Goal: Task Accomplishment & Management: Complete application form

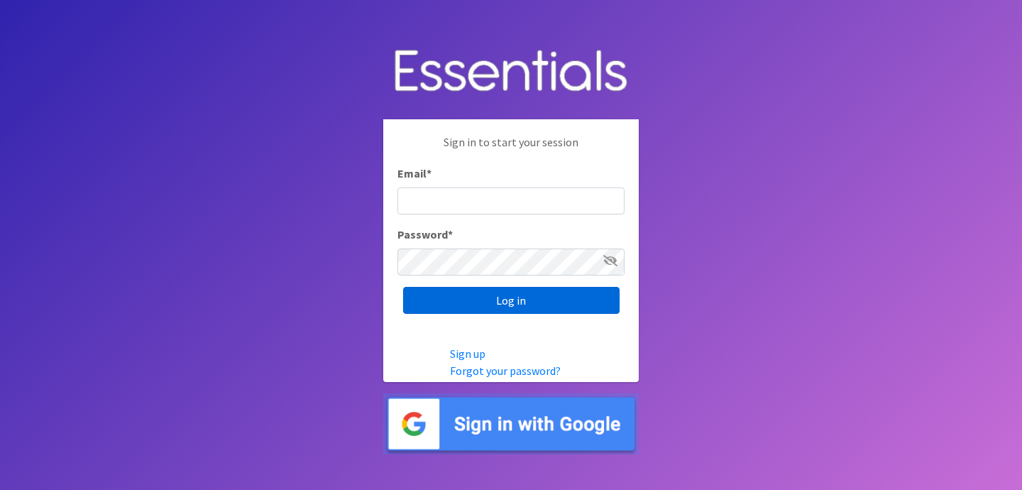
type input "jess@indianadiaperbank.org"
click at [474, 299] on input "Log in" at bounding box center [511, 300] width 216 height 27
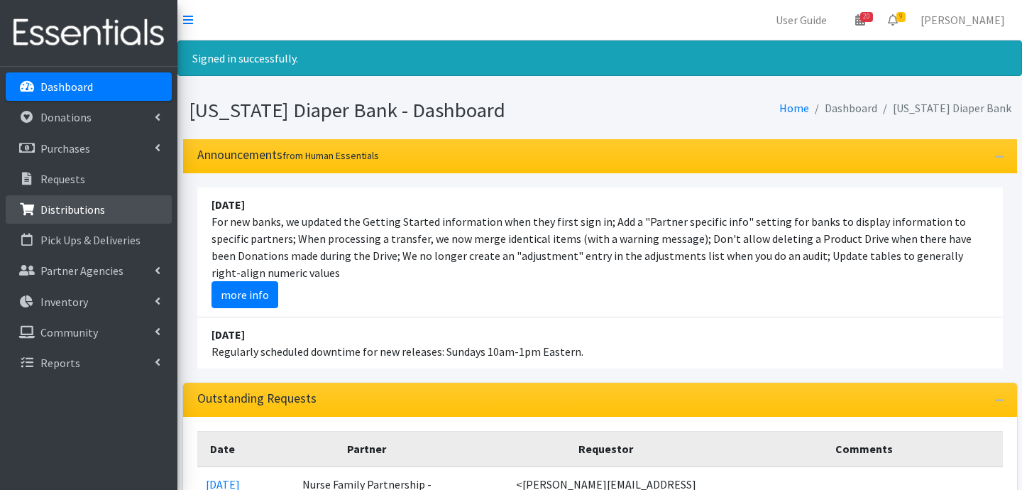
click at [69, 208] on p "Distributions" at bounding box center [72, 209] width 65 height 14
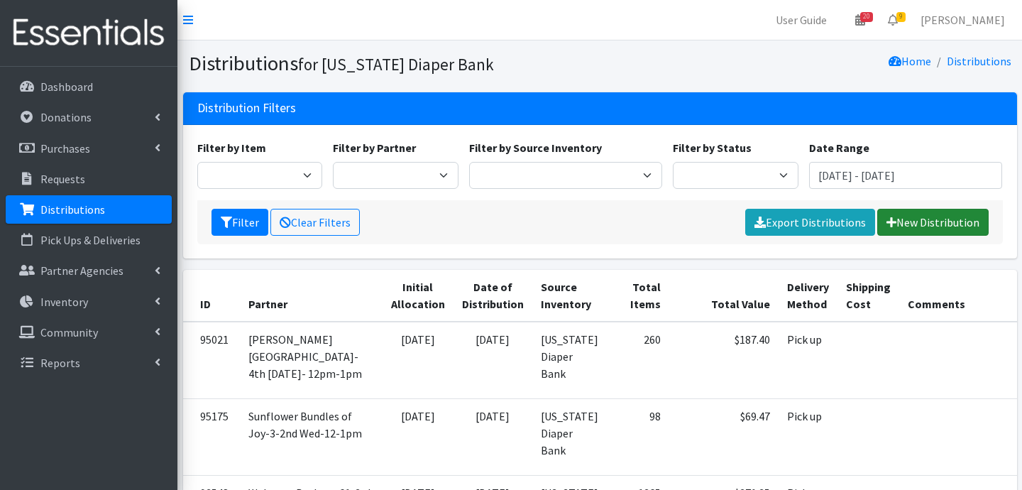
click at [961, 226] on link "New Distribution" at bounding box center [932, 222] width 111 height 27
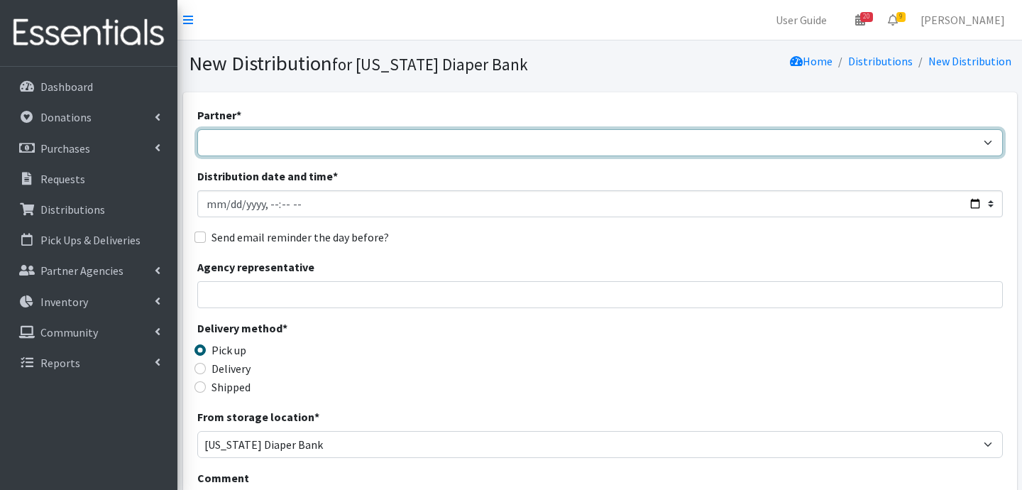
click at [391, 139] on select "ARC Boone and Hendricks County WIC Babies Basic Needs Northern Indiana Baby Ble…" at bounding box center [599, 142] width 805 height 27
select select "5004"
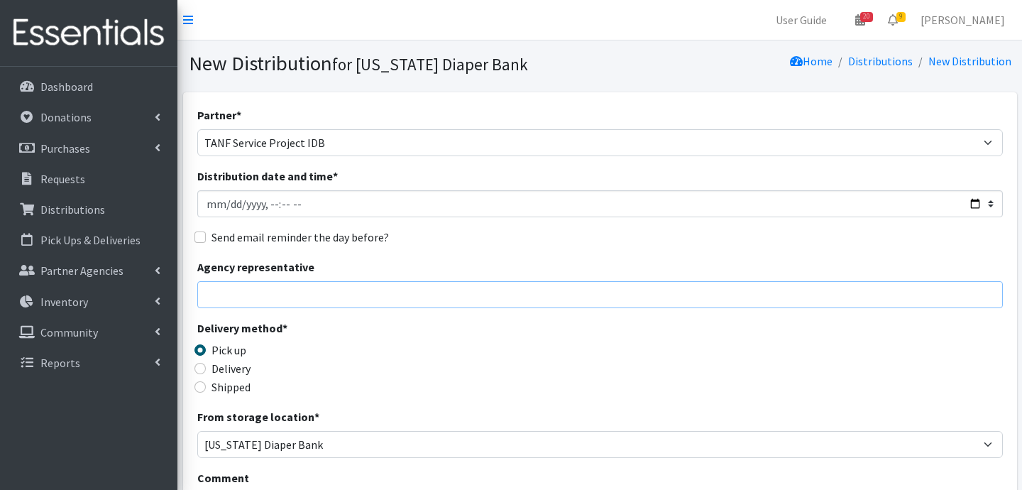
click at [293, 293] on input "Agency representative" at bounding box center [599, 294] width 805 height 27
type input "Jessica Taylor"
click at [201, 370] on input "Delivery" at bounding box center [199, 368] width 11 height 11
radio input "true"
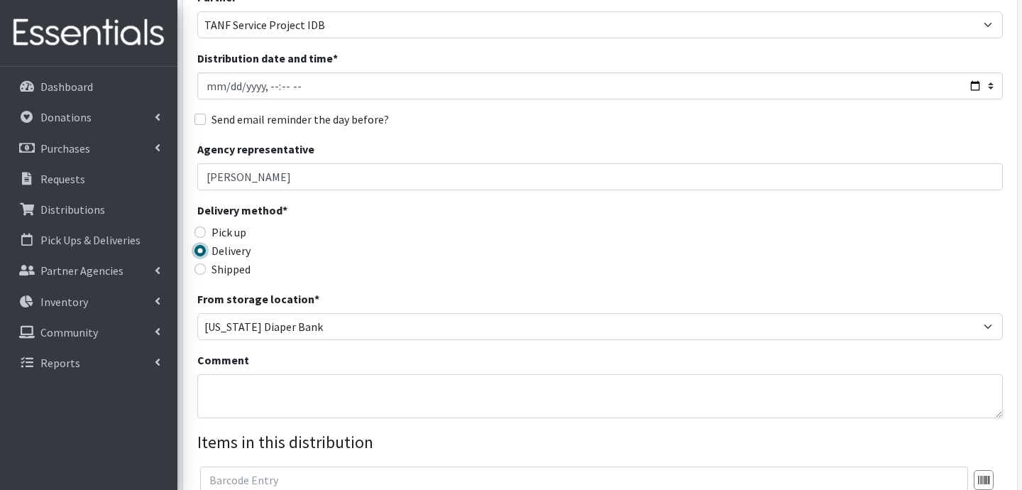
scroll to position [125, 0]
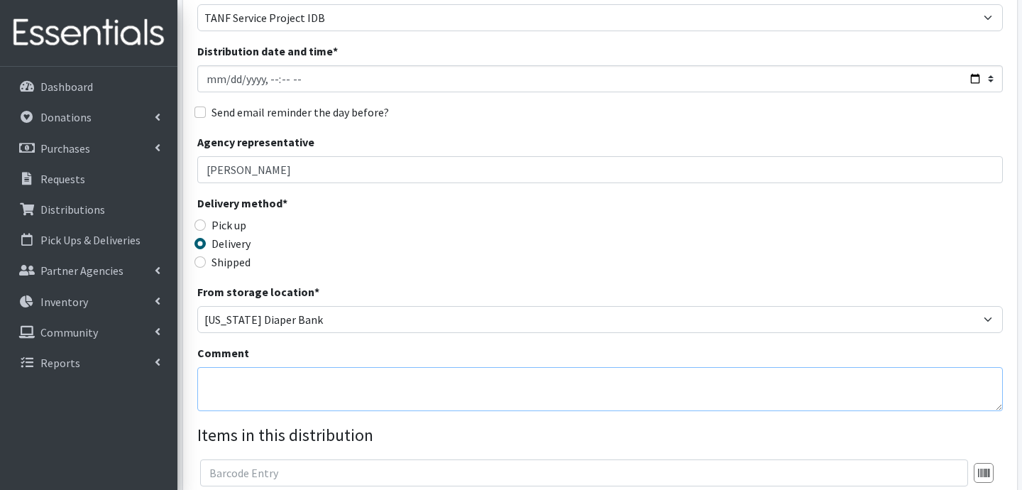
click at [397, 404] on textarea "Comment" at bounding box center [599, 389] width 805 height 44
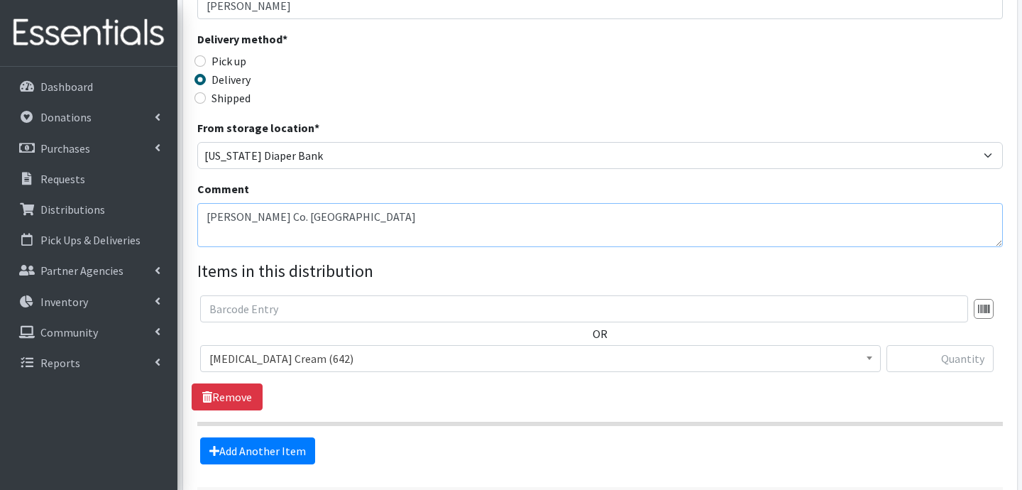
scroll to position [292, 0]
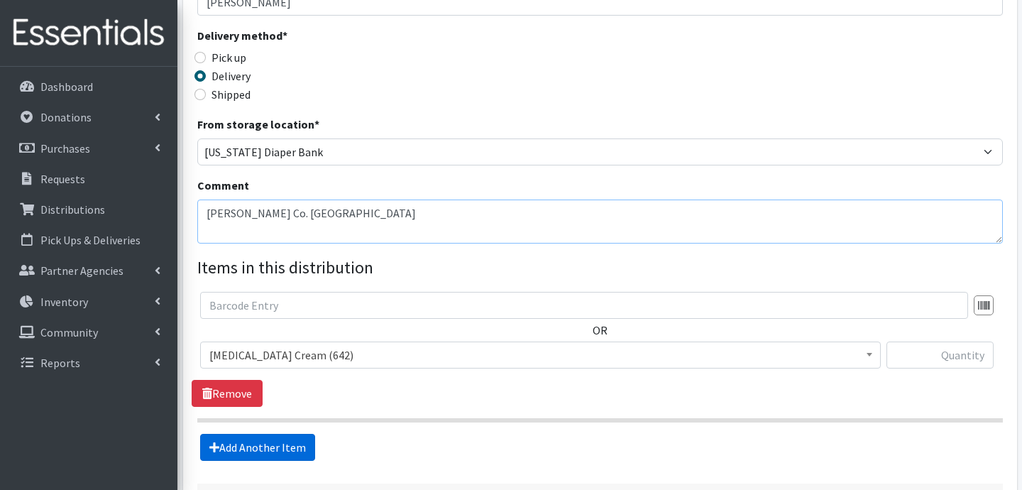
type textarea "Marion Co. West 38th Street"
click at [258, 440] on link "Add Another Item" at bounding box center [257, 447] width 115 height 27
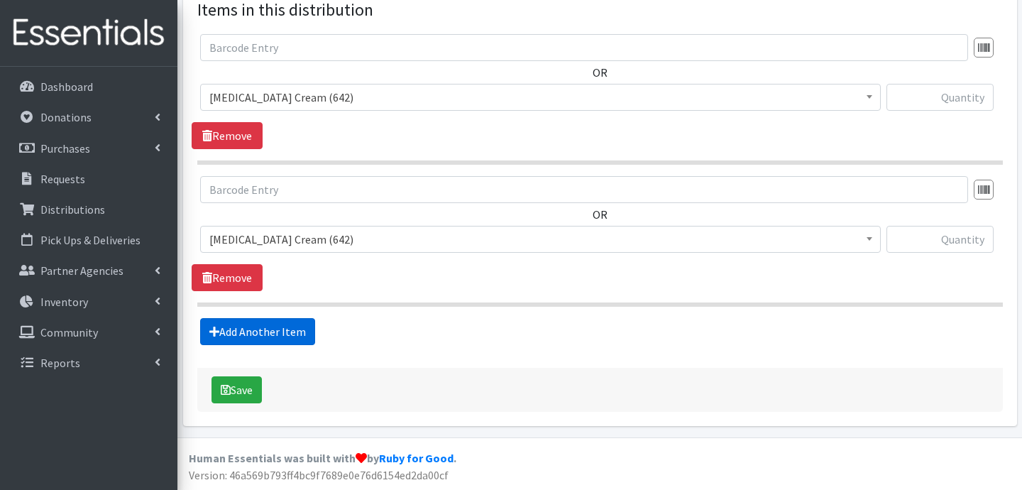
click at [266, 332] on link "Add Another Item" at bounding box center [257, 331] width 115 height 27
click at [296, 323] on link "Add Another Item" at bounding box center [257, 331] width 115 height 27
click at [289, 318] on link "Add Another Item" at bounding box center [257, 331] width 115 height 27
click at [281, 326] on link "Add Another Item" at bounding box center [257, 331] width 115 height 27
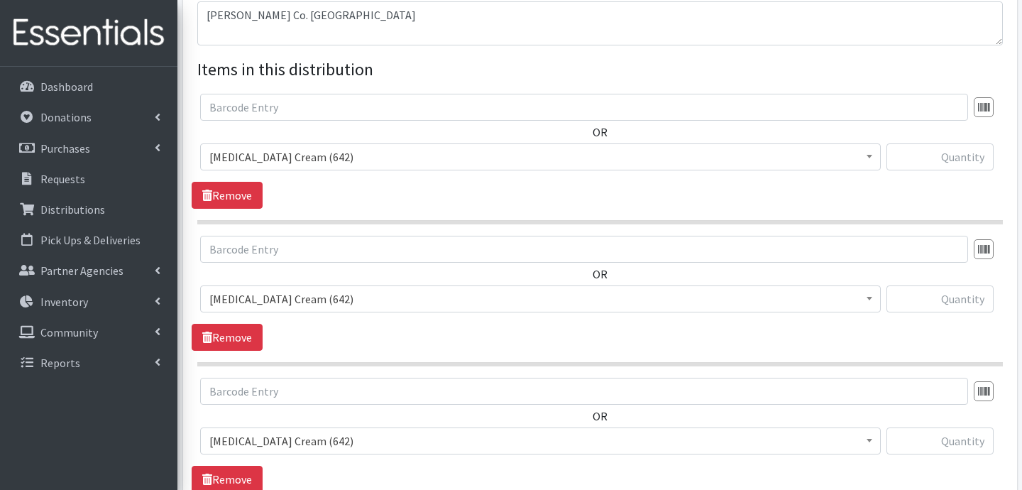
scroll to position [463, 0]
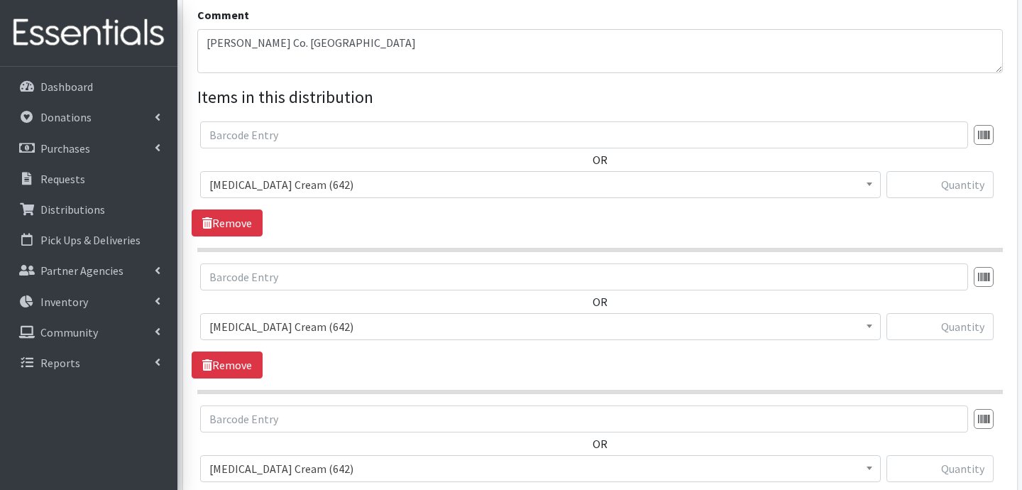
click at [383, 192] on span "Diaper Rash Cream (642)" at bounding box center [540, 185] width 662 height 20
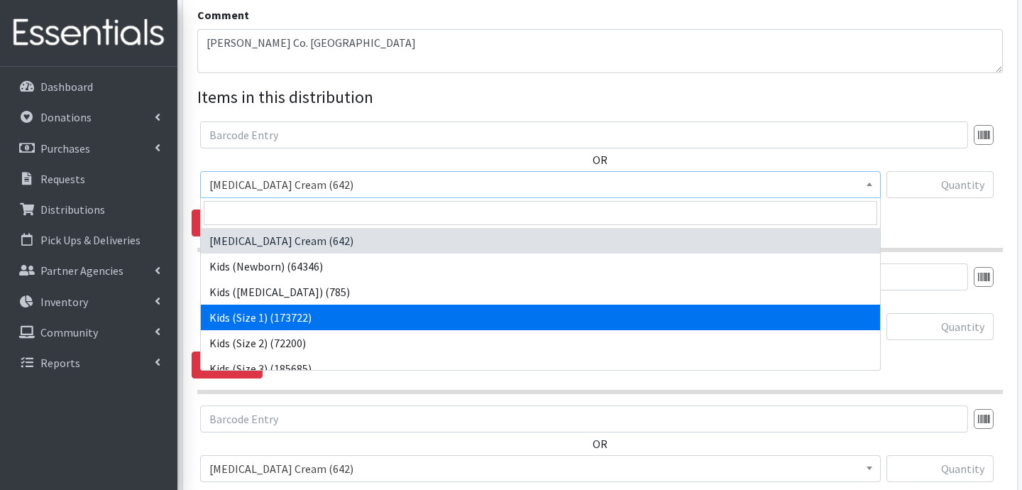
select select "3401"
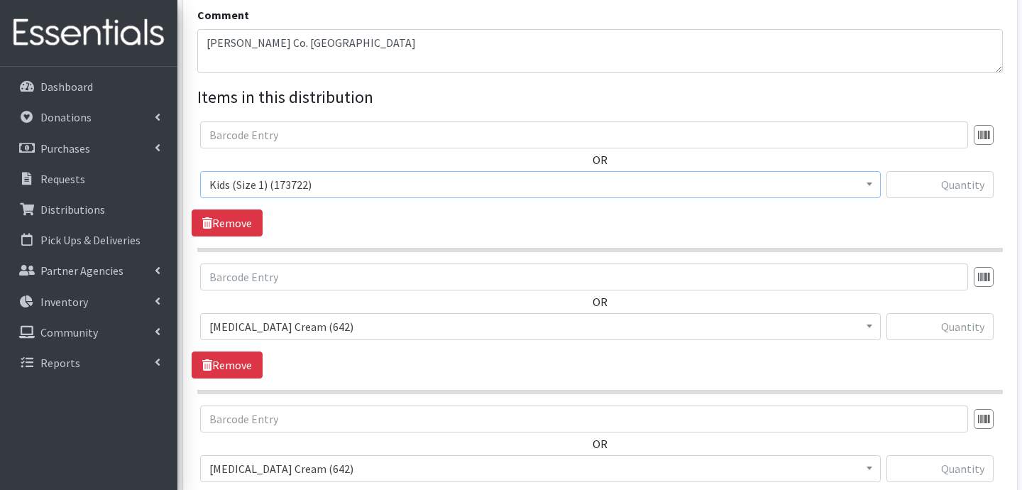
click at [339, 324] on span "Diaper Rash Cream (642)" at bounding box center [540, 326] width 662 height 20
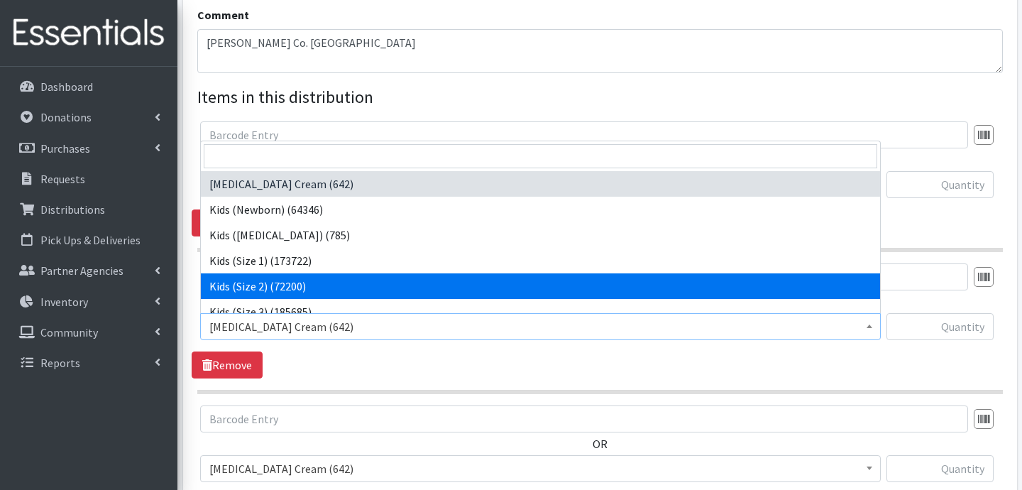
select select "3420"
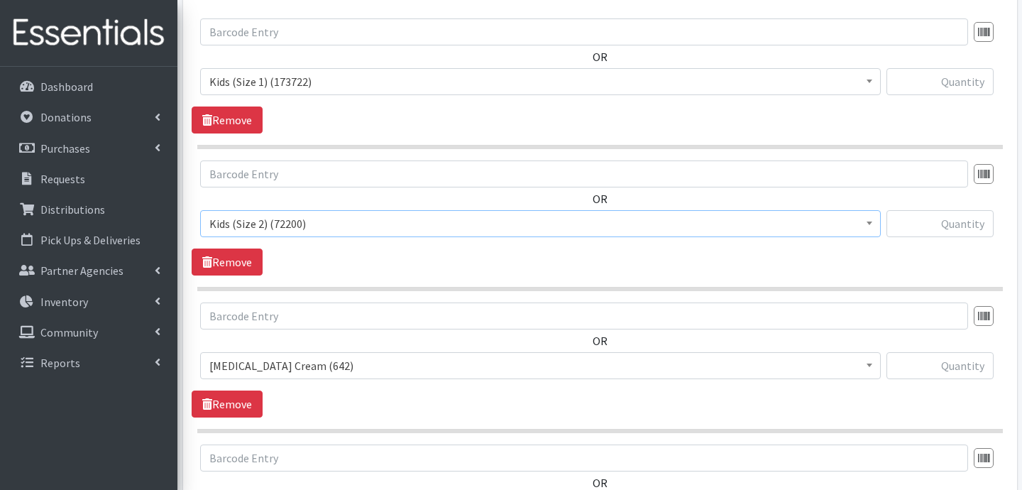
scroll to position [575, 0]
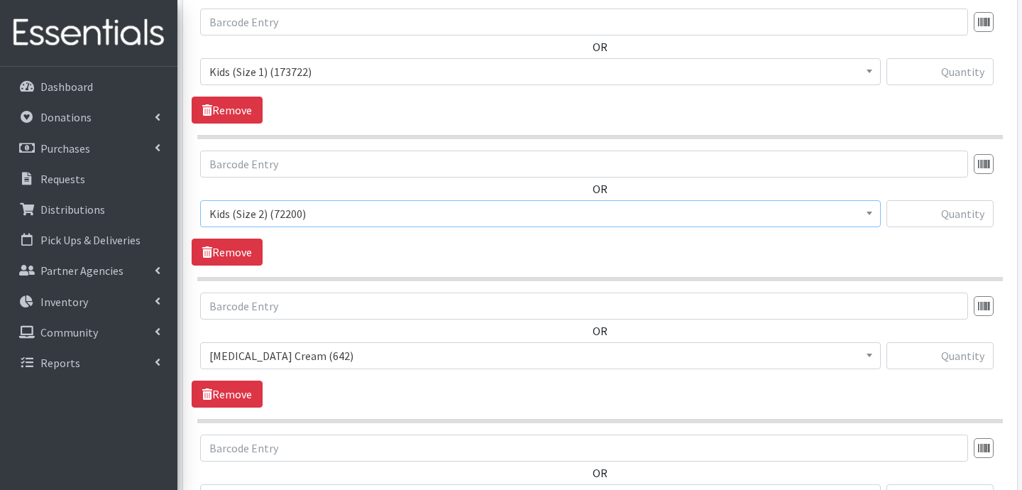
click at [361, 343] on span "Diaper Rash Cream (642)" at bounding box center [540, 355] width 680 height 27
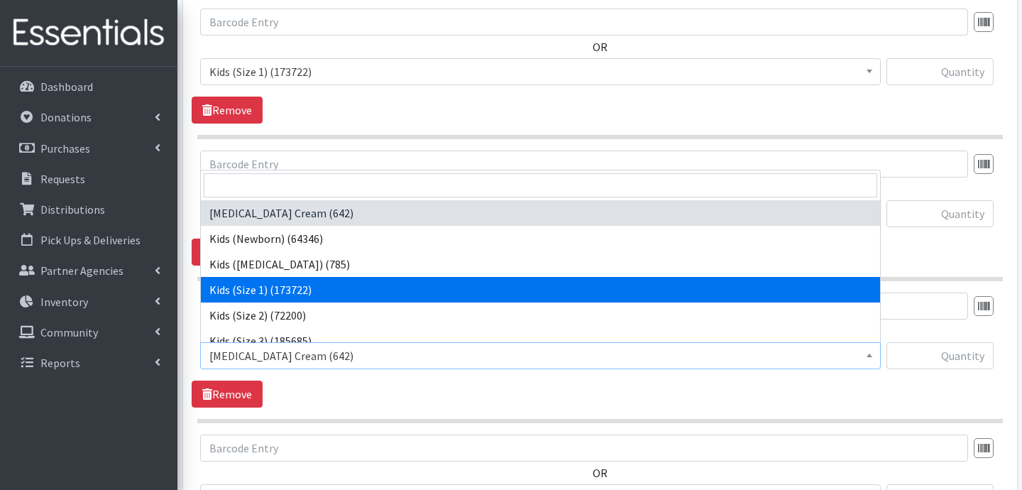
scroll to position [34, 0]
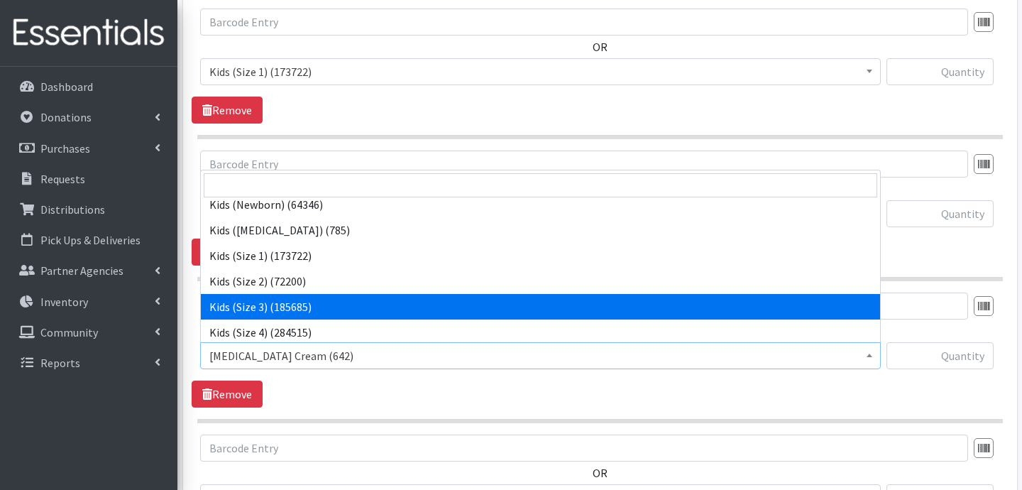
select select "3393"
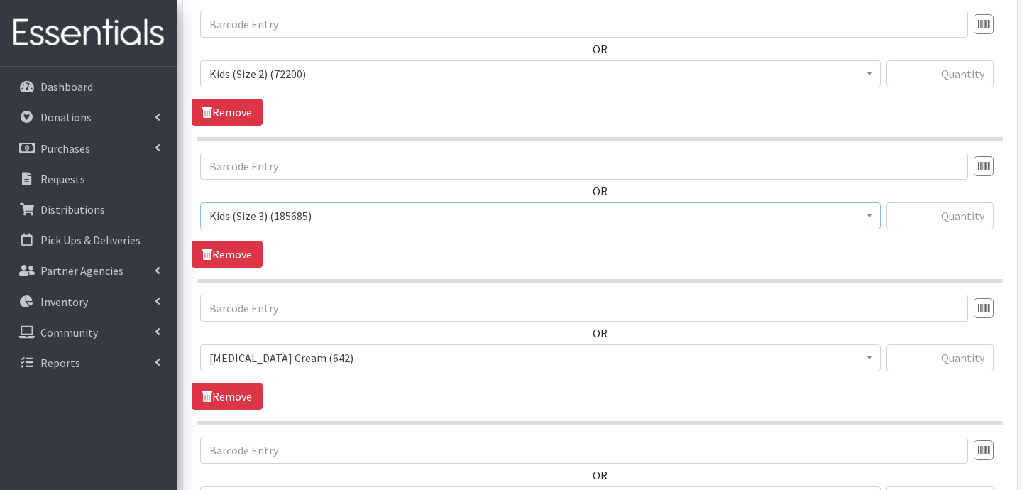
scroll to position [717, 0]
click at [338, 360] on span "Diaper Rash Cream (642)" at bounding box center [540, 356] width 662 height 20
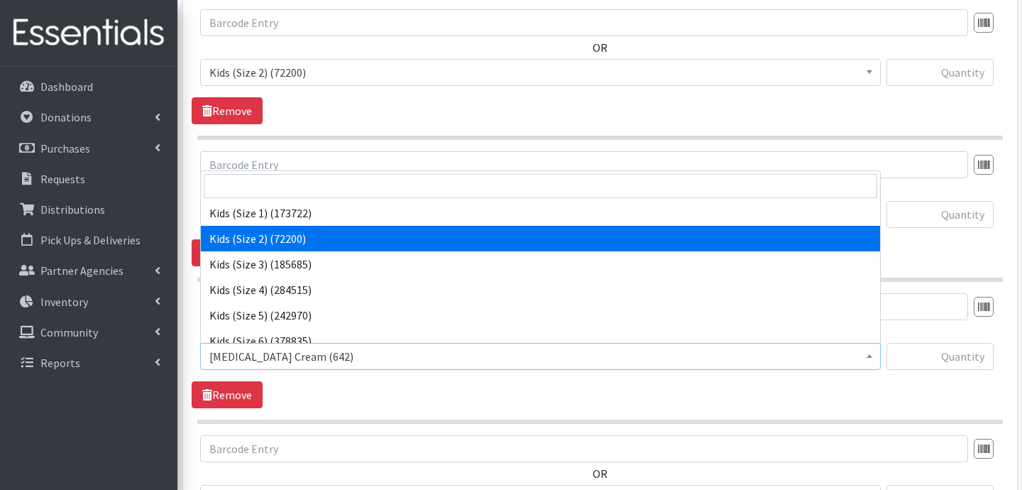
scroll to position [79, 0]
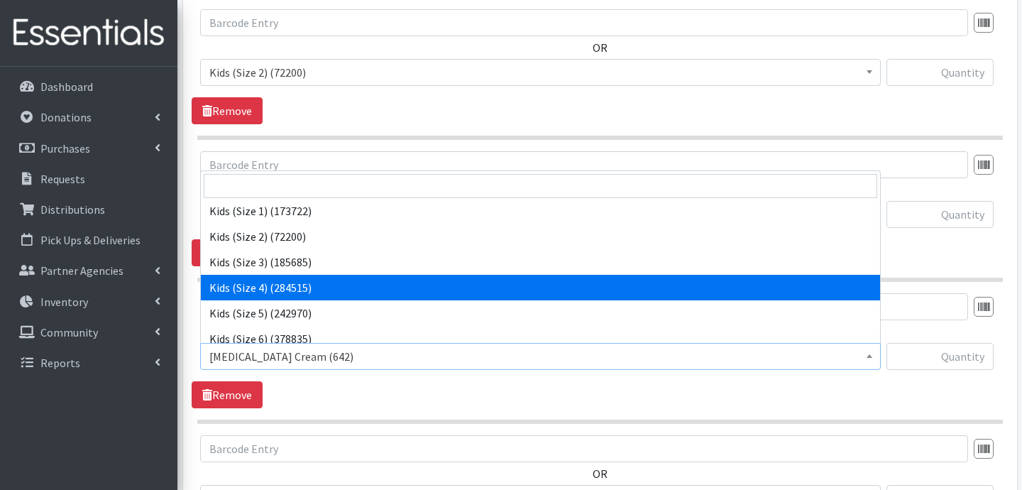
select select "3394"
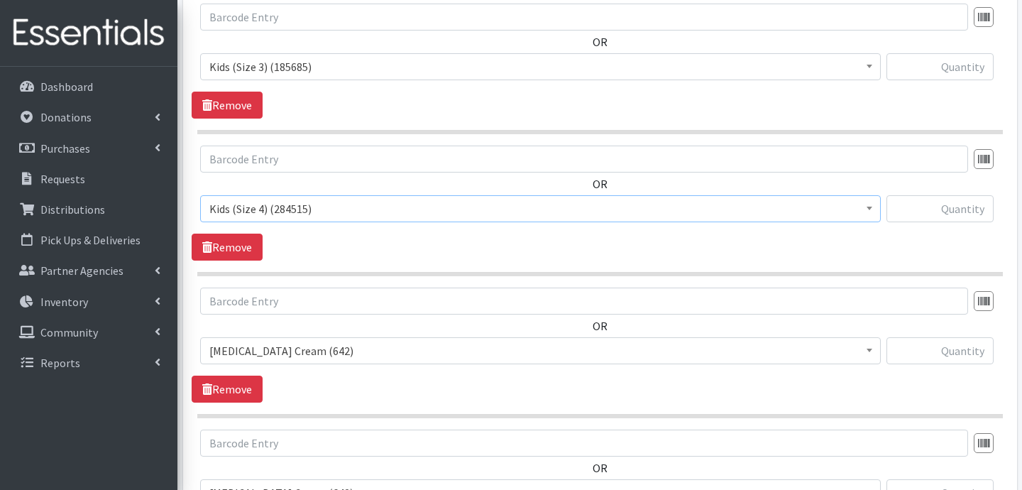
scroll to position [876, 0]
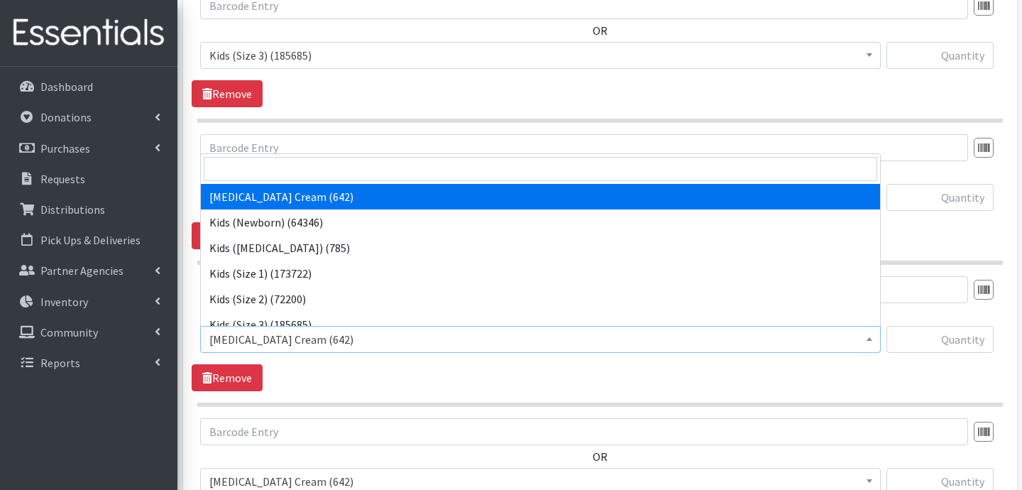
click at [344, 336] on span "Diaper Rash Cream (642)" at bounding box center [540, 339] width 662 height 20
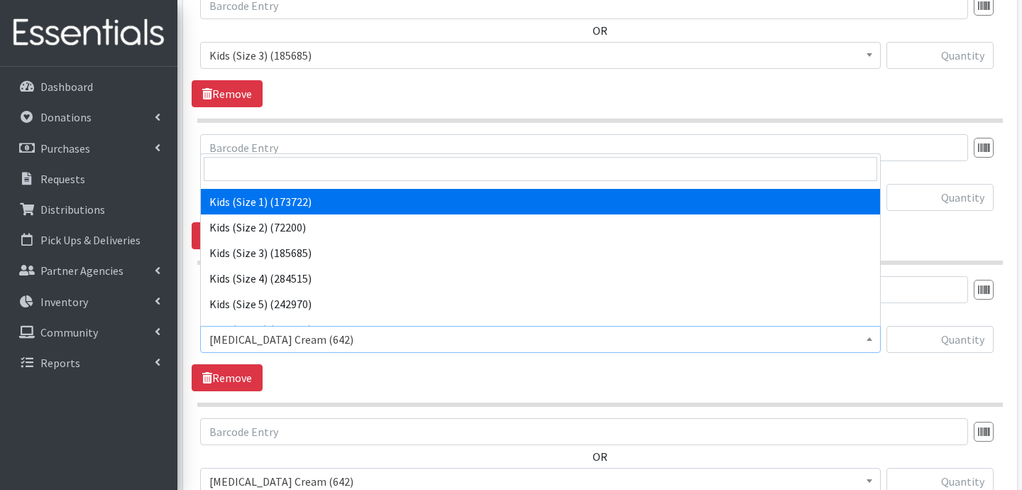
scroll to position [73, 0]
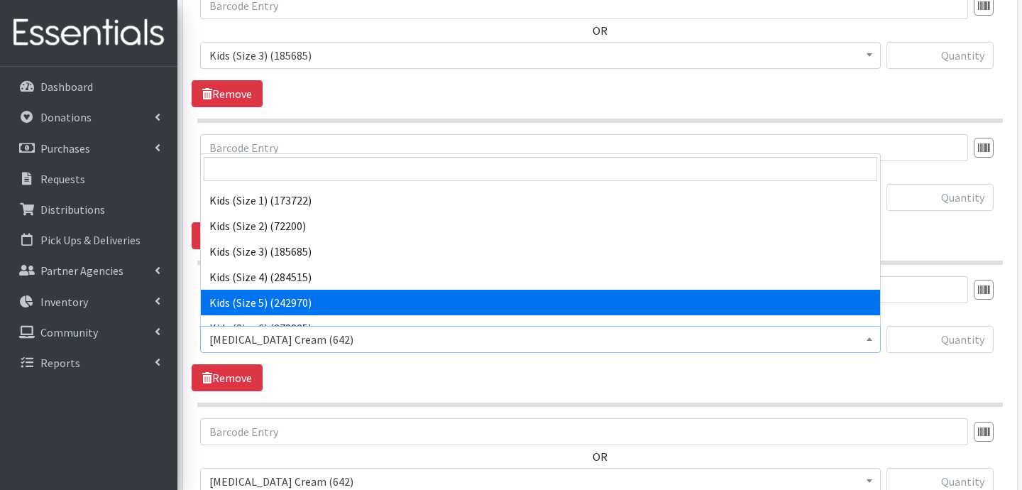
select select "3407"
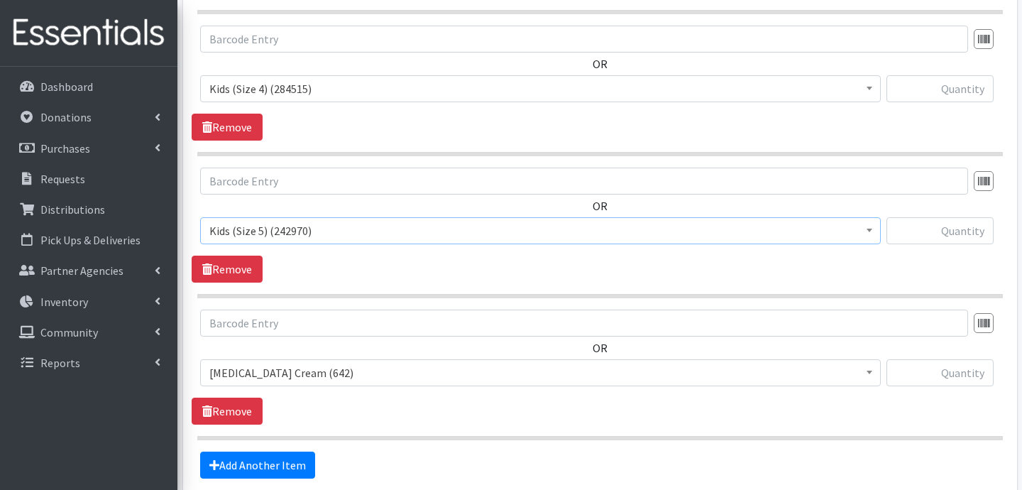
scroll to position [1001, 0]
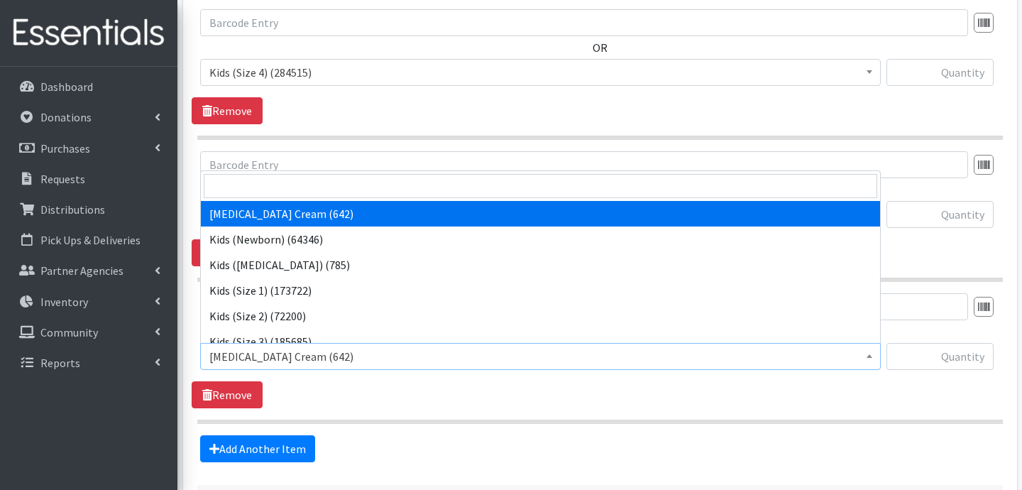
click at [394, 360] on span "Diaper Rash Cream (642)" at bounding box center [540, 356] width 662 height 20
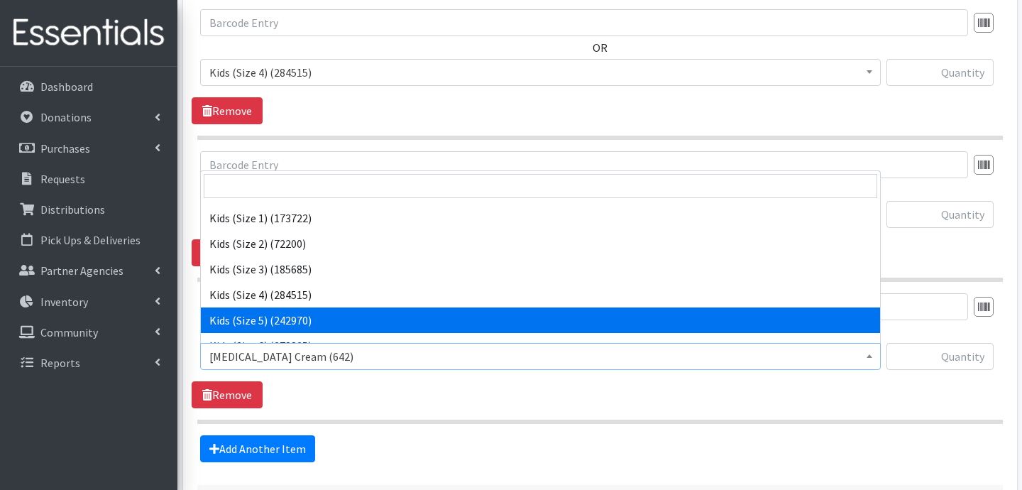
scroll to position [115, 0]
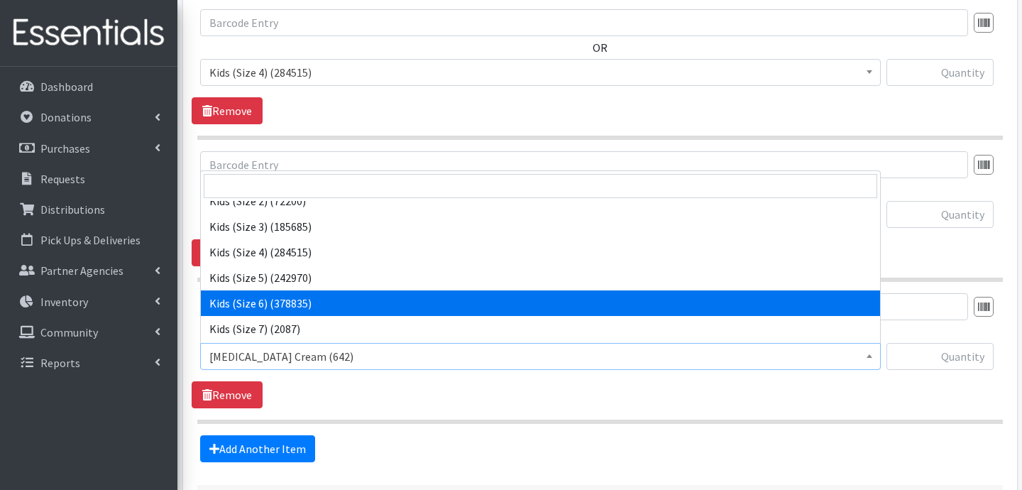
select select "3419"
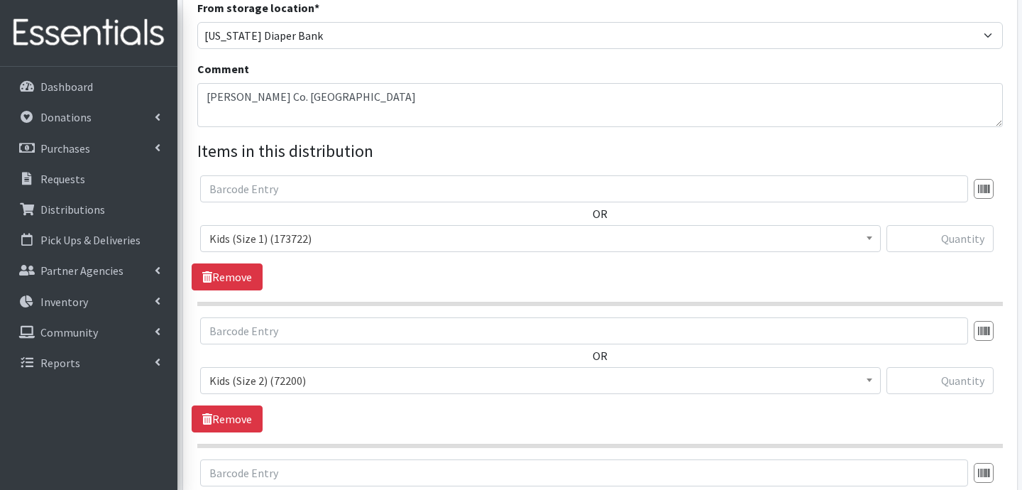
scroll to position [407, 0]
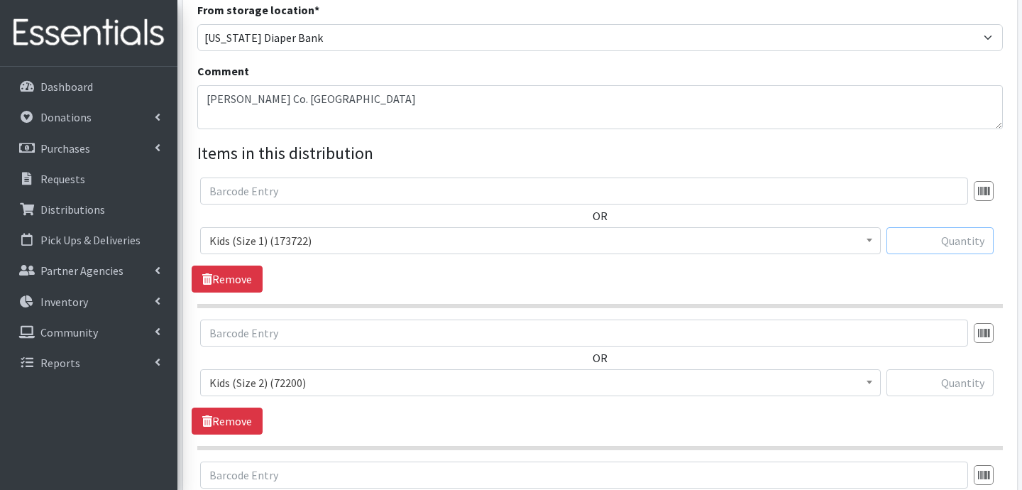
click at [940, 236] on input "text" at bounding box center [939, 240] width 107 height 27
type input "1000"
click at [970, 381] on input "text" at bounding box center [939, 382] width 107 height 27
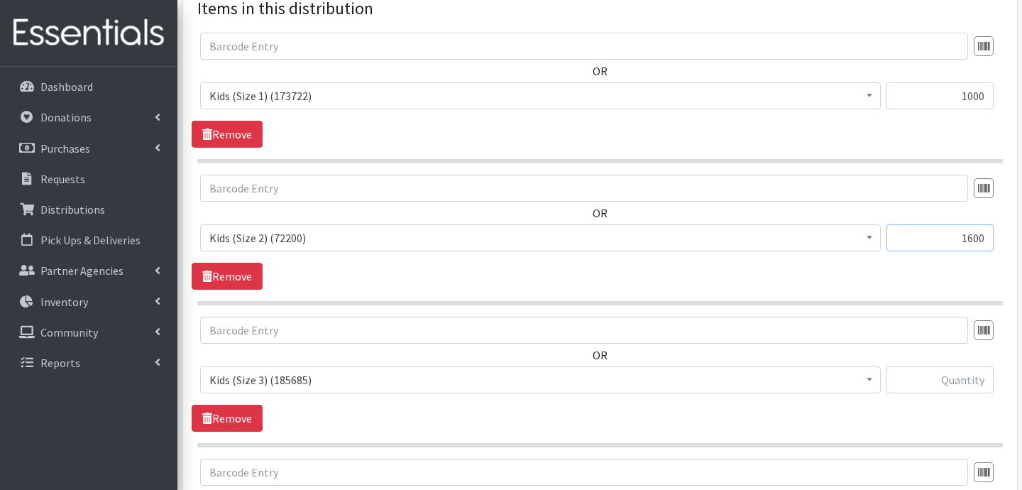
scroll to position [553, 0]
type input "1600"
click at [930, 377] on input "text" at bounding box center [939, 378] width 107 height 27
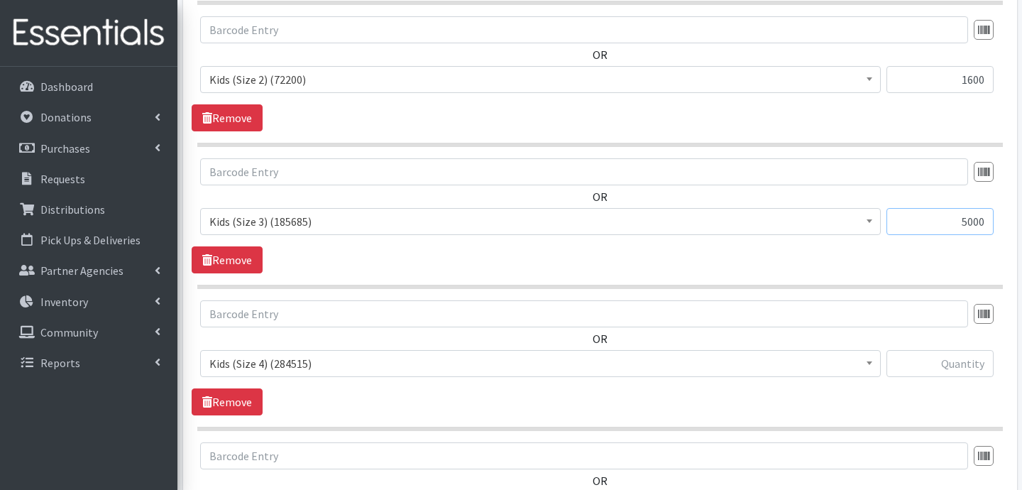
scroll to position [747, 0]
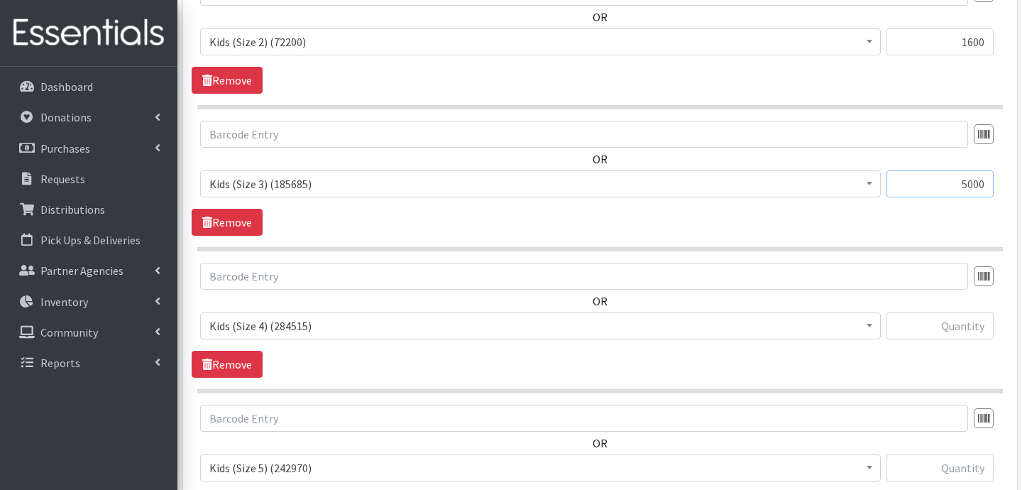
type input "5000"
click at [932, 315] on input "text" at bounding box center [939, 325] width 107 height 27
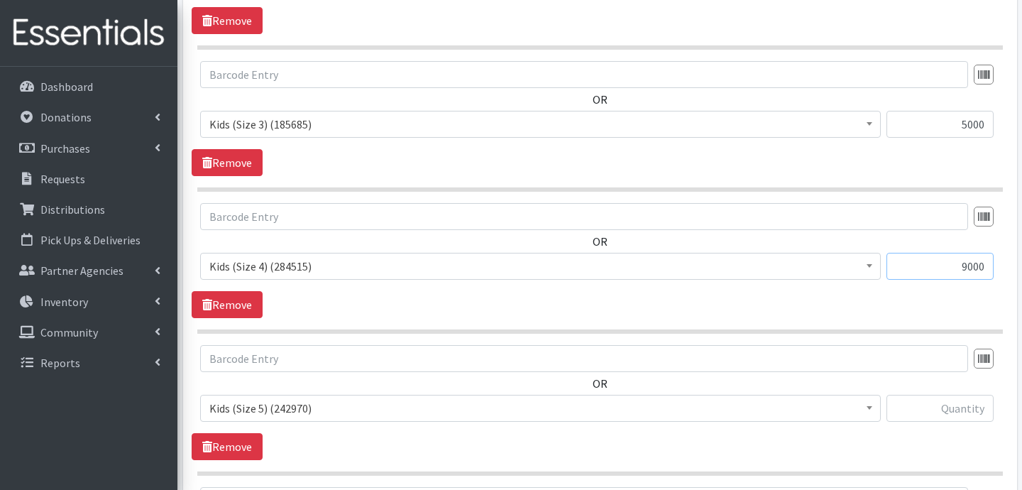
scroll to position [819, 0]
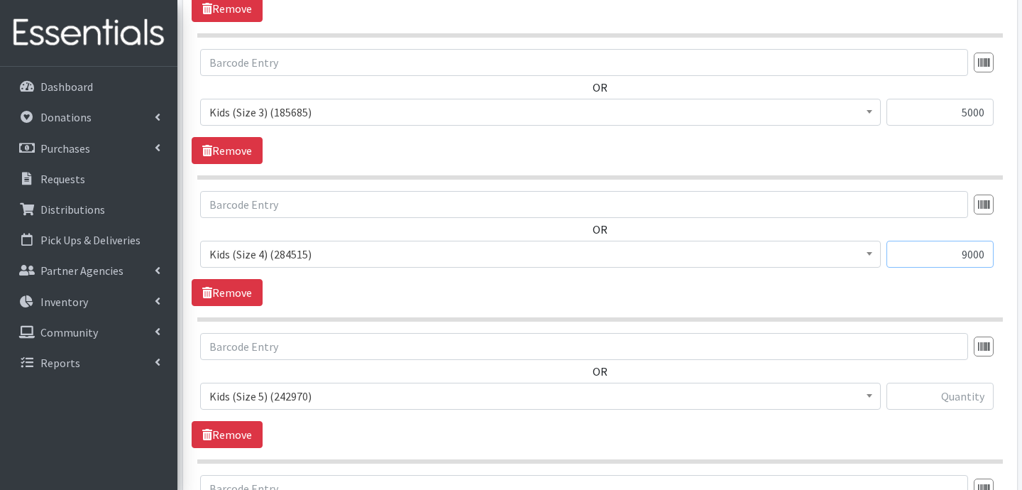
type input "9000"
click at [969, 401] on input "text" at bounding box center [939, 395] width 107 height 27
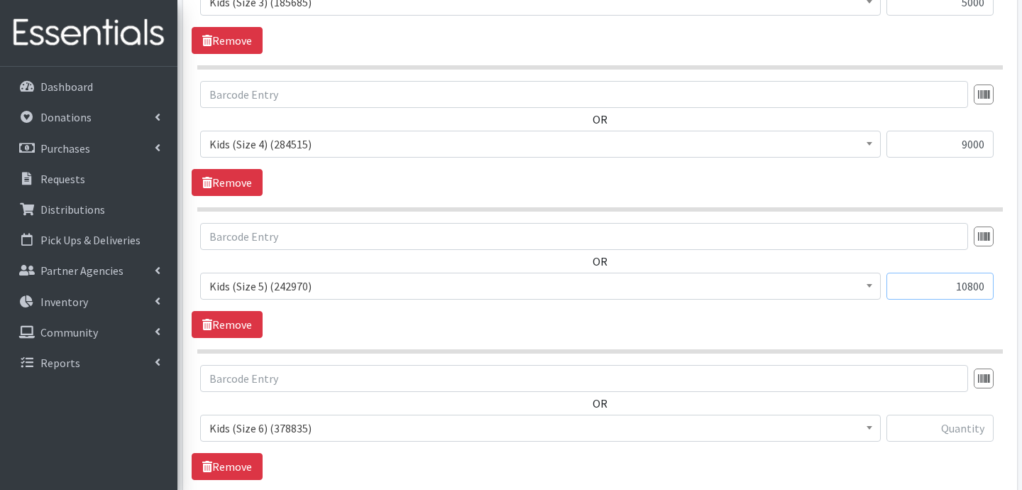
scroll to position [937, 0]
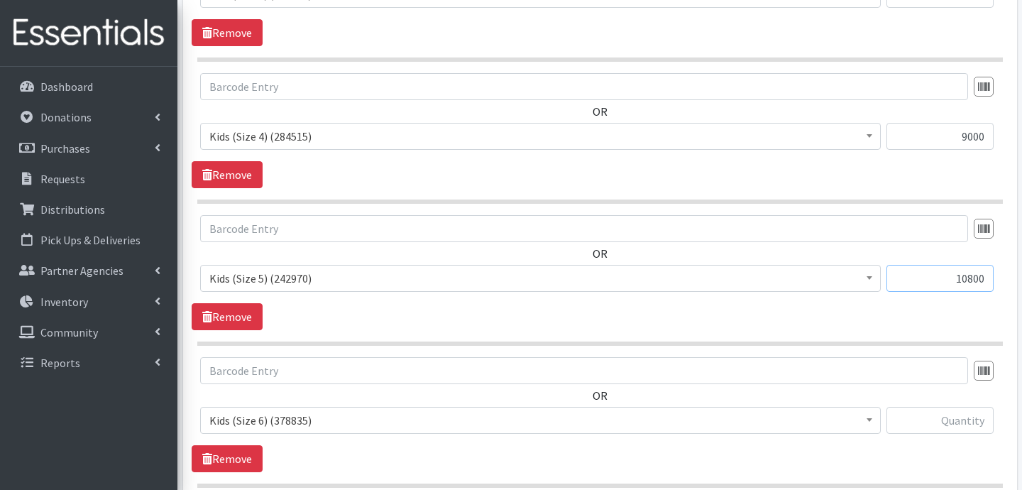
type input "10800"
click at [949, 414] on input "text" at bounding box center [939, 420] width 107 height 27
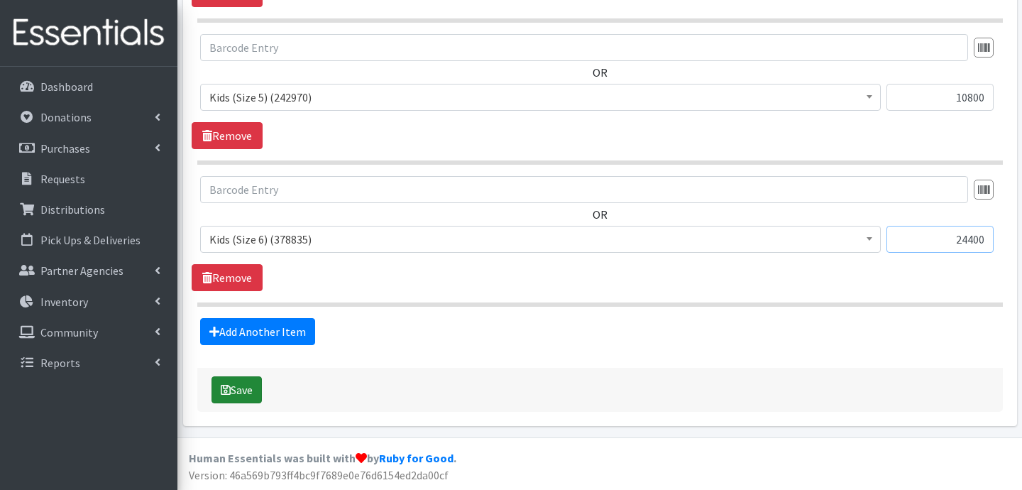
type input "24400"
click at [258, 385] on button "Save" at bounding box center [236, 389] width 50 height 27
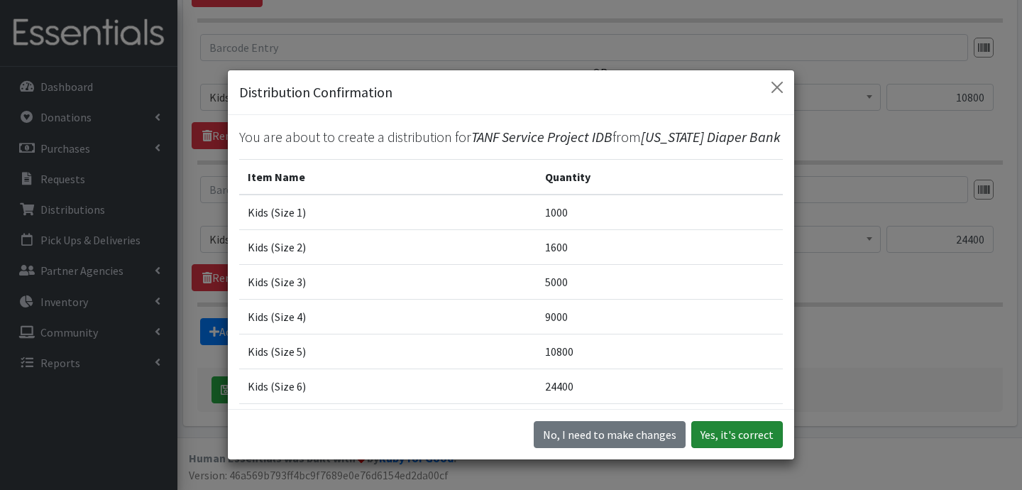
click at [742, 430] on button "Yes, it's correct" at bounding box center [737, 434] width 92 height 27
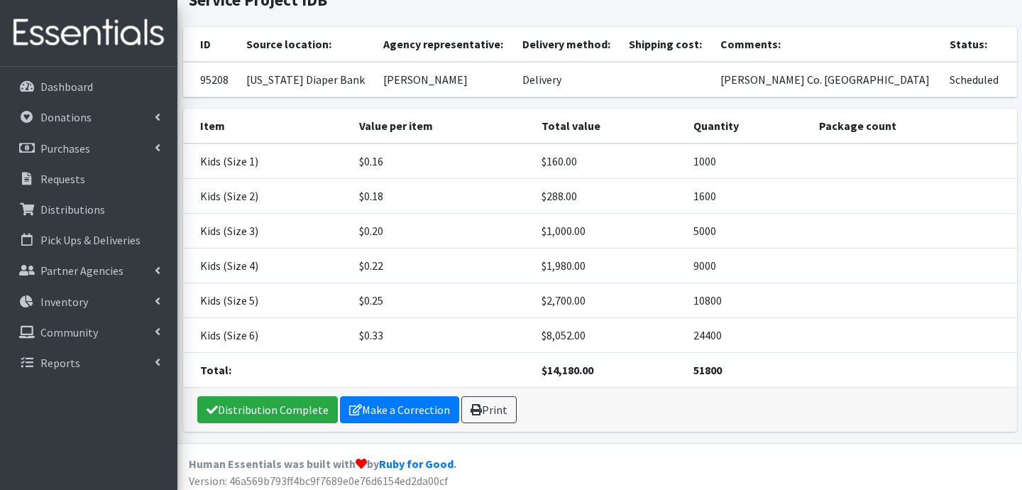
scroll to position [143, 0]
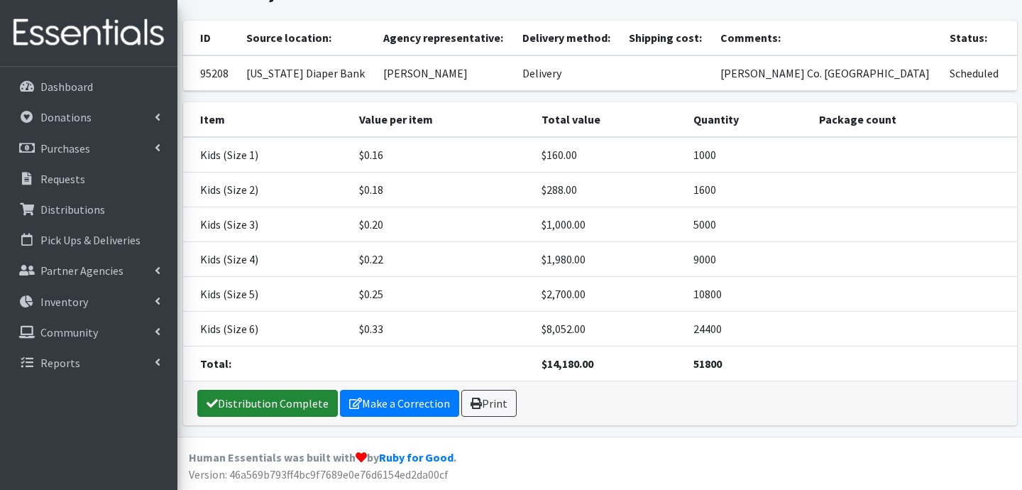
click at [251, 405] on link "Distribution Complete" at bounding box center [267, 403] width 140 height 27
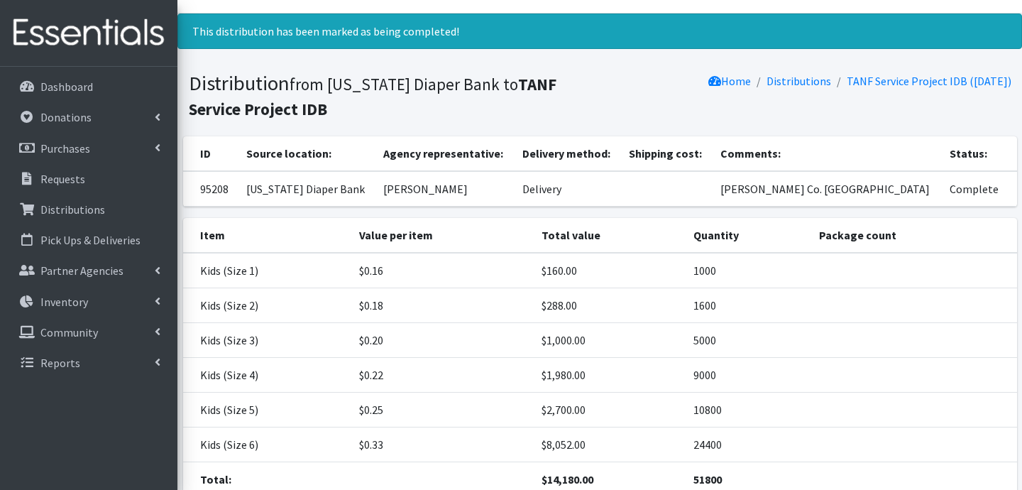
scroll to position [0, 0]
